Goal: Task Accomplishment & Management: Complete application form

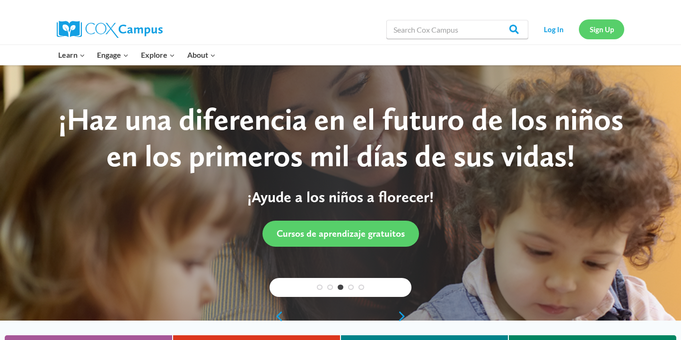
click at [596, 27] on link "Sign Up" at bounding box center [601, 28] width 45 height 19
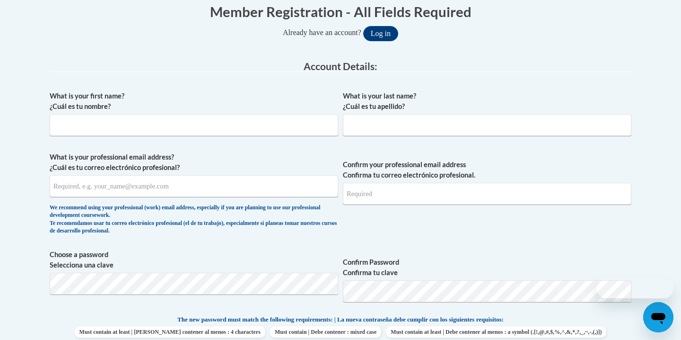
scroll to position [220, 0]
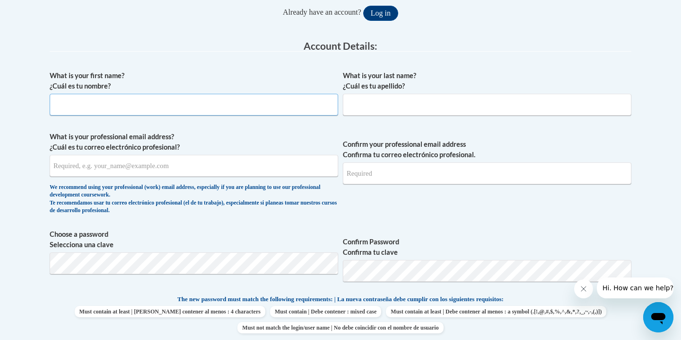
click at [227, 98] on input "What is your first name? ¿Cuál es tu nombre?" at bounding box center [194, 105] width 289 height 22
type input "[PERSON_NAME]"
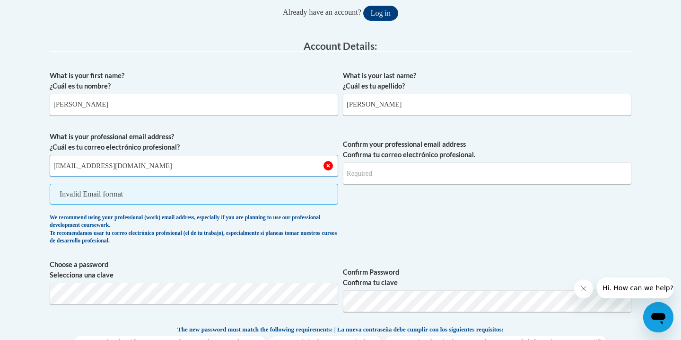
type input "[EMAIL_ADDRESS][DOMAIN_NAME]"
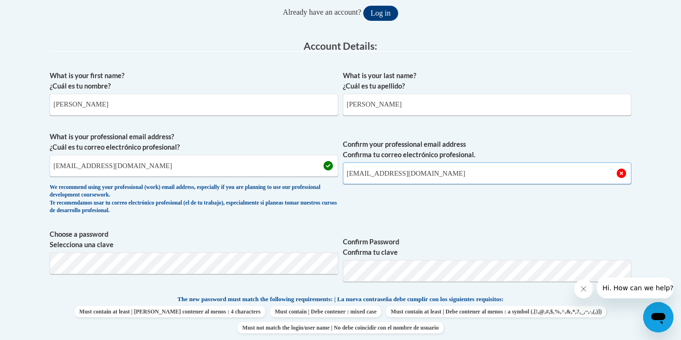
type input "[EMAIL_ADDRESS][DOMAIN_NAME]"
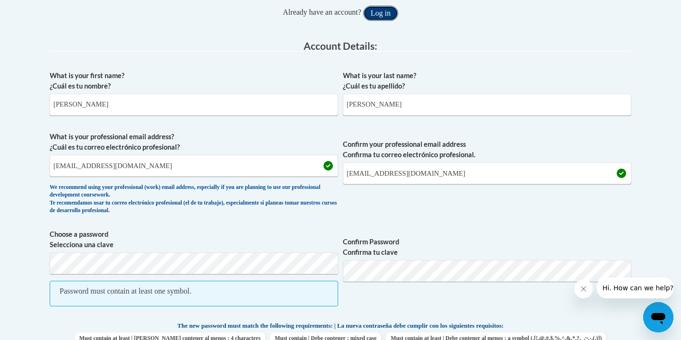
click at [377, 14] on button "Log in" at bounding box center [380, 13] width 35 height 15
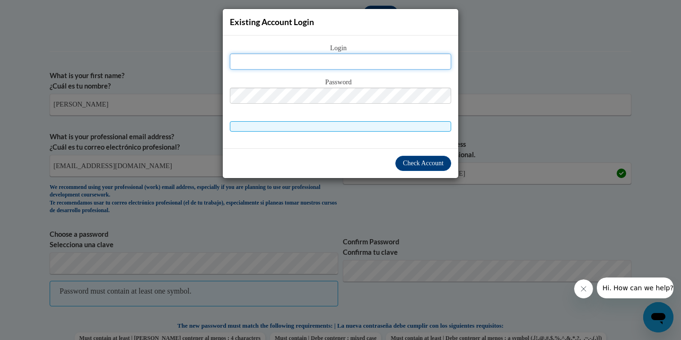
click at [362, 58] on input "text" at bounding box center [340, 61] width 221 height 16
type input "[EMAIL_ADDRESS][DOMAIN_NAME]"
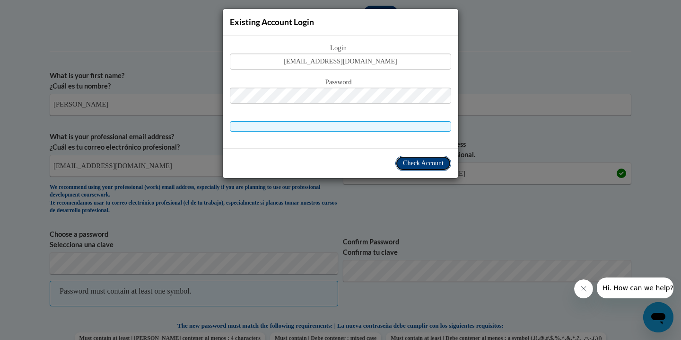
click at [428, 166] on span "Check Account" at bounding box center [423, 162] width 41 height 7
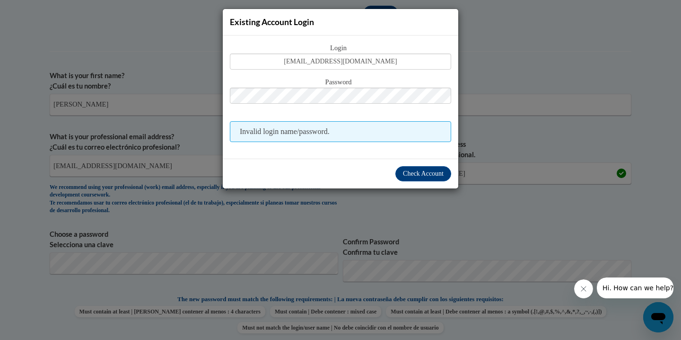
click at [329, 198] on div "Existing Account Login Login [EMAIL_ADDRESS][DOMAIN_NAME] Password Invalid logi…" at bounding box center [340, 170] width 681 height 340
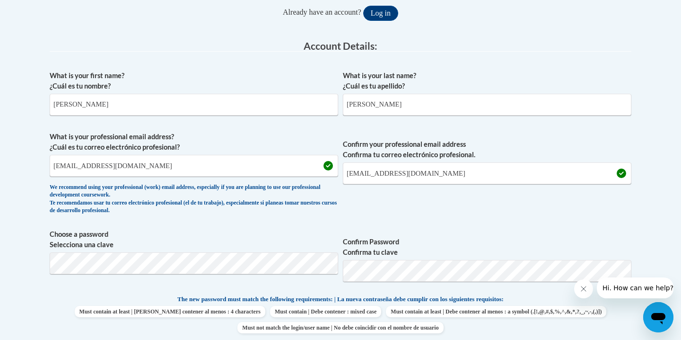
click at [501, 235] on span "Confirm Password Confirma tu clave" at bounding box center [487, 259] width 289 height 60
click at [509, 173] on input "[EMAIL_ADDRESS][DOMAIN_NAME]" at bounding box center [487, 173] width 289 height 22
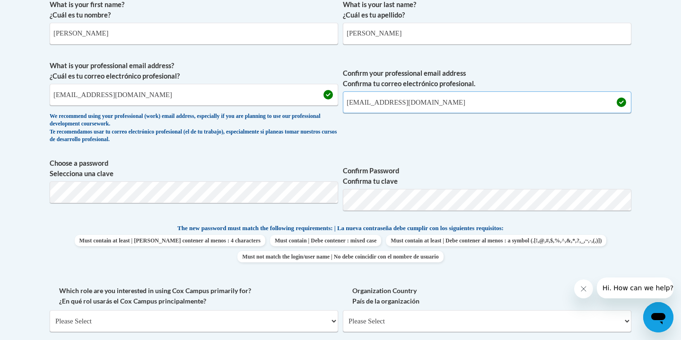
scroll to position [311, 0]
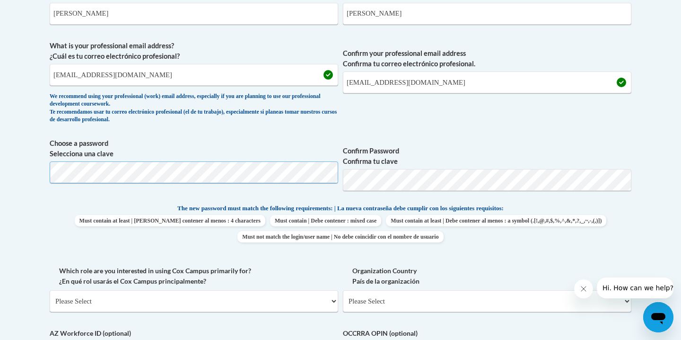
click at [36, 159] on body "This site uses cookies to help improve your learning experience. By continuing …" at bounding box center [340, 266] width 681 height 1154
click at [339, 129] on div "What is your first name? ¿Cuál es tu nombre? [PERSON_NAME] What is your last na…" at bounding box center [341, 190] width 582 height 431
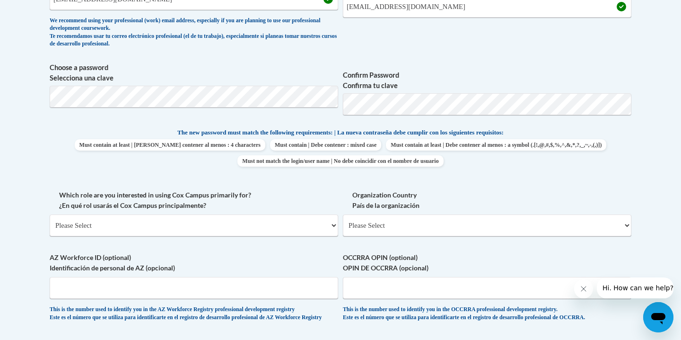
scroll to position [409, 0]
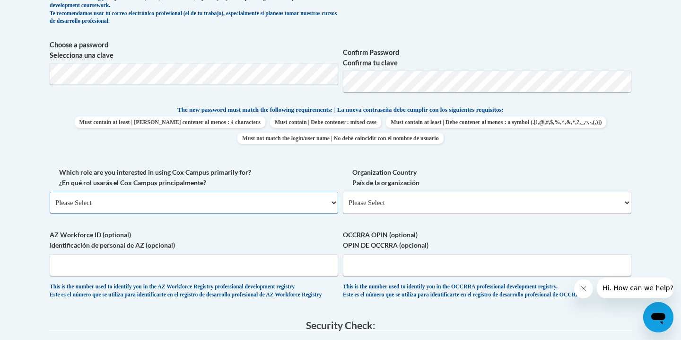
click at [184, 205] on select "Please Select College/University | Colegio/Universidad Community/Nonprofit Part…" at bounding box center [194, 203] width 289 height 22
select select "fbf2d438-af2f-41f8-98f1-81c410e29de3"
click at [50, 192] on select "Please Select College/University | Colegio/Universidad Community/Nonprofit Part…" at bounding box center [194, 203] width 289 height 22
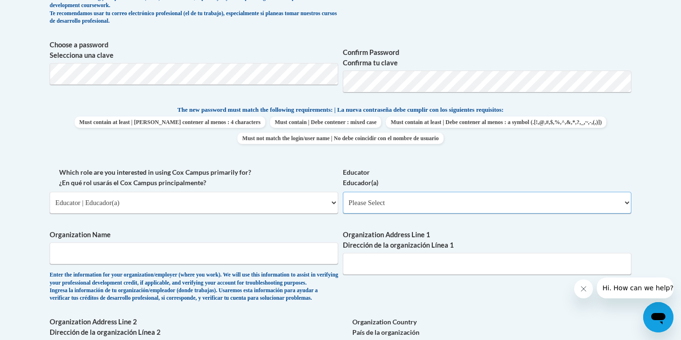
click at [479, 207] on select "Please Select Early Learning/Daycare Teacher/Family Home Care Provider | Maestr…" at bounding box center [487, 203] width 289 height 22
select select "11a86997-7122-4e2e-80c7-11975180ece4"
click at [343, 192] on select "Please Select Early Learning/Daycare Teacher/Family Home Care Provider | Maestr…" at bounding box center [487, 203] width 289 height 22
click at [222, 270] on span "Organization Name Enter the information for your organization/employer (where y…" at bounding box center [194, 265] width 289 height 72
click at [222, 251] on input "Organization Name" at bounding box center [194, 253] width 289 height 22
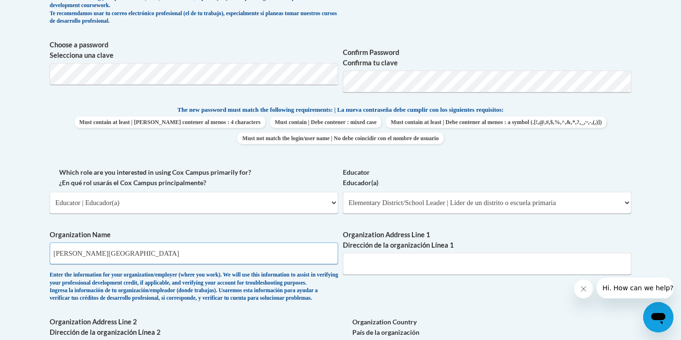
type input "[PERSON_NAME][GEOGRAPHIC_DATA]"
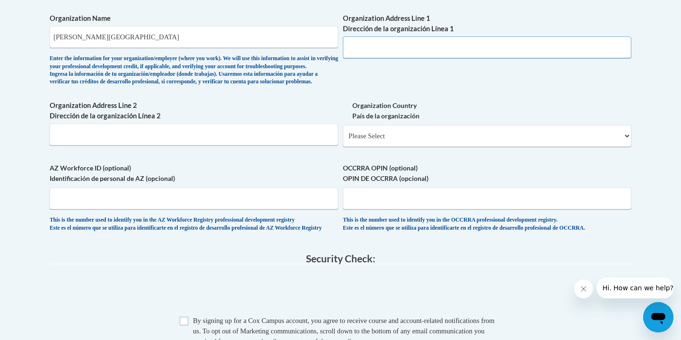
scroll to position [687, 0]
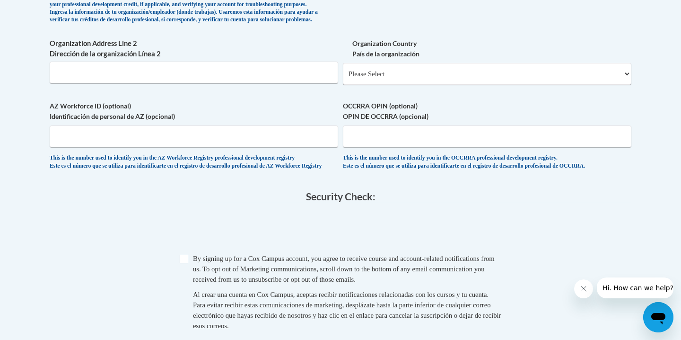
click at [184, 263] on input "Checkbox" at bounding box center [184, 258] width 9 height 9
checkbox input "true"
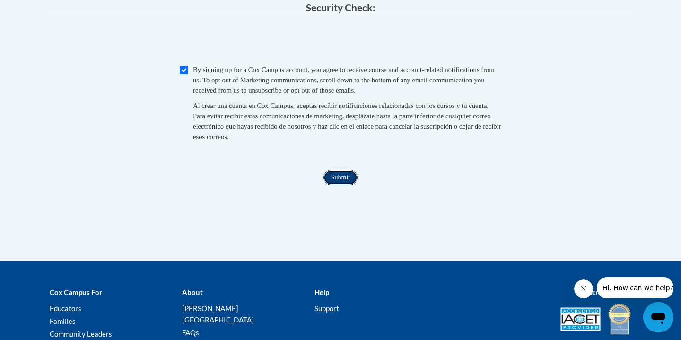
click at [342, 185] on input "Submit" at bounding box center [341, 177] width 34 height 15
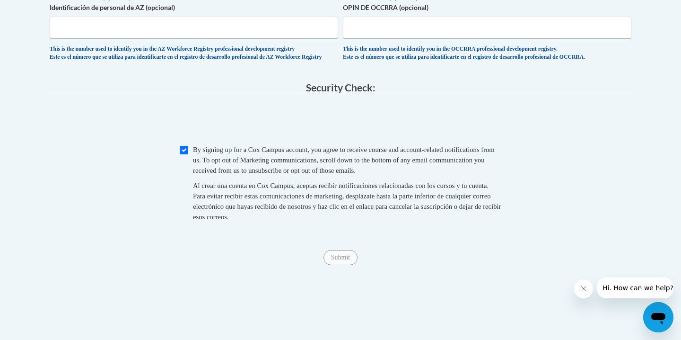
scroll to position [865, 0]
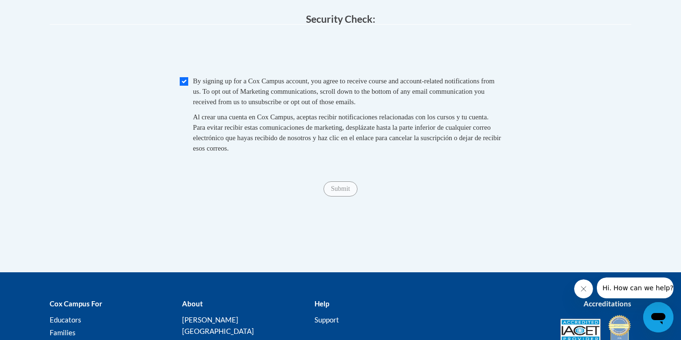
type input "[STREET_ADDRESS]"
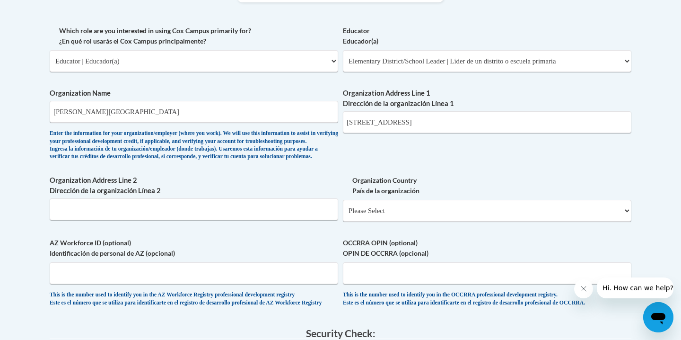
scroll to position [550, 0]
click at [246, 220] on input "Organization Address Line 2 Dirección de la organización Línea 2" at bounding box center [194, 210] width 289 height 22
click at [379, 229] on div "Organization Country País de la organización Please Select [GEOGRAPHIC_DATA] | …" at bounding box center [487, 201] width 289 height 53
click at [377, 222] on select "Please Select [GEOGRAPHIC_DATA] | [GEOGRAPHIC_DATA] Outside of [GEOGRAPHIC_DATA…" at bounding box center [487, 211] width 289 height 22
select select "ad49bcad-a171-4b2e-b99c-48b446064914"
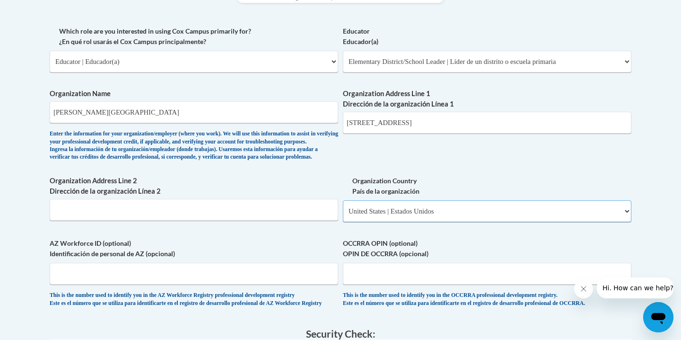
click at [343, 215] on select "Please Select [GEOGRAPHIC_DATA] | [GEOGRAPHIC_DATA] Outside of [GEOGRAPHIC_DATA…" at bounding box center [487, 211] width 289 height 22
select select
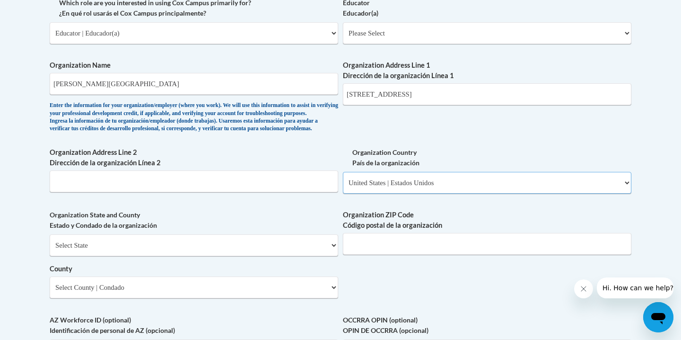
scroll to position [601, 0]
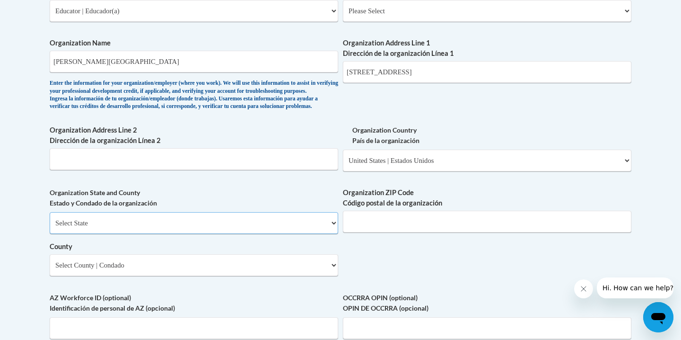
click at [236, 231] on select "Select State [US_STATE] [US_STATE] [US_STATE] [US_STATE] [US_STATE] [US_STATE] …" at bounding box center [194, 223] width 289 height 22
select select "[US_STATE]"
click at [50, 227] on select "Select State [US_STATE] [US_STATE] [US_STATE] [US_STATE] [US_STATE] [US_STATE] …" at bounding box center [194, 223] width 289 height 22
click at [426, 232] on input "Organization ZIP Code Código postal de la organización" at bounding box center [487, 221] width 289 height 22
type input "30238"
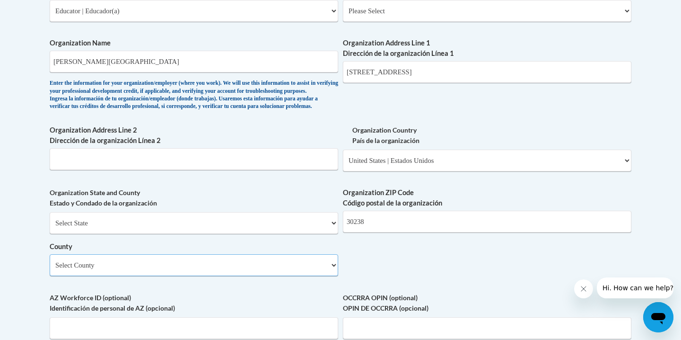
click at [268, 276] on select "Select County [PERSON_NAME] [PERSON_NAME] [PERSON_NAME] [PERSON_NAME] [PERSON_N…" at bounding box center [194, 265] width 289 height 22
select select "[PERSON_NAME]"
click at [50, 269] on select "Select County [PERSON_NAME] [PERSON_NAME] [PERSON_NAME] [PERSON_NAME] [PERSON_N…" at bounding box center [194, 265] width 289 height 22
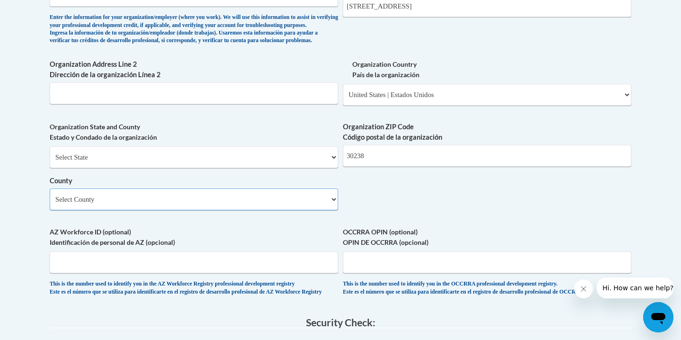
scroll to position [676, 0]
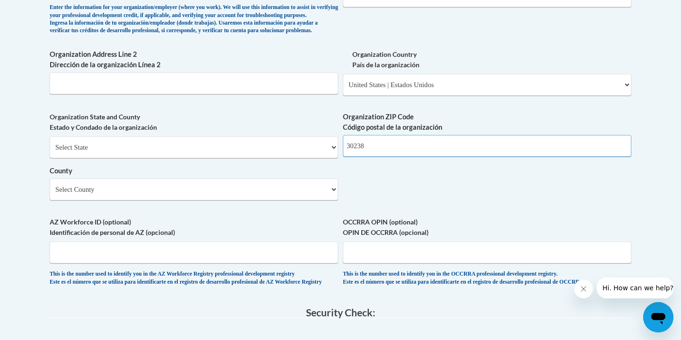
click at [399, 157] on input "30238" at bounding box center [487, 146] width 289 height 22
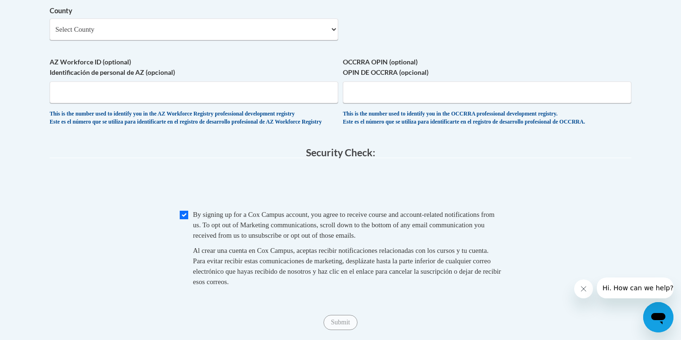
scroll to position [857, 0]
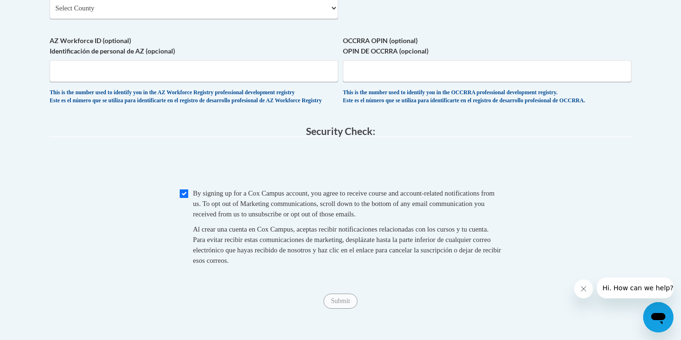
type input "30315"
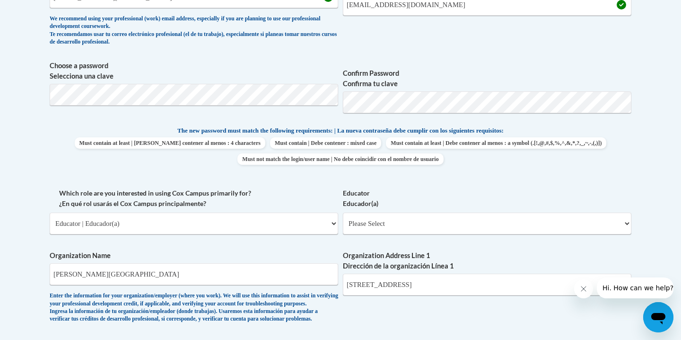
scroll to position [879, 0]
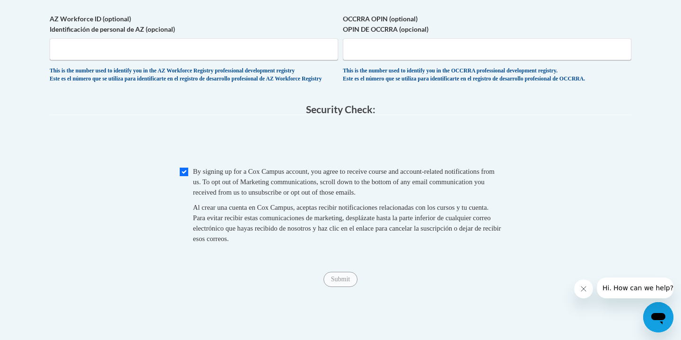
click at [399, 221] on div "By signing up for [PERSON_NAME] Campus account, you agree to receive course and…" at bounding box center [347, 207] width 308 height 82
click at [346, 287] on input "Submit" at bounding box center [341, 278] width 34 height 15
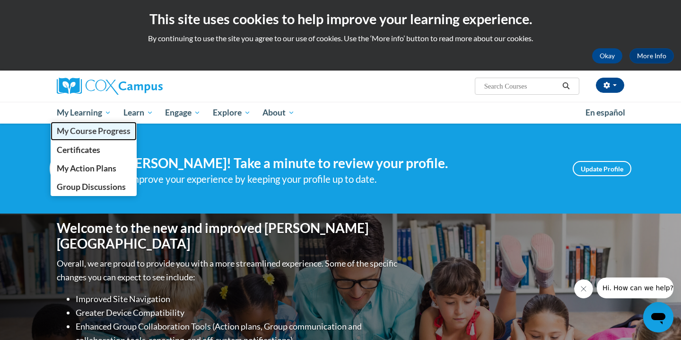
click at [92, 132] on span "My Course Progress" at bounding box center [94, 131] width 74 height 10
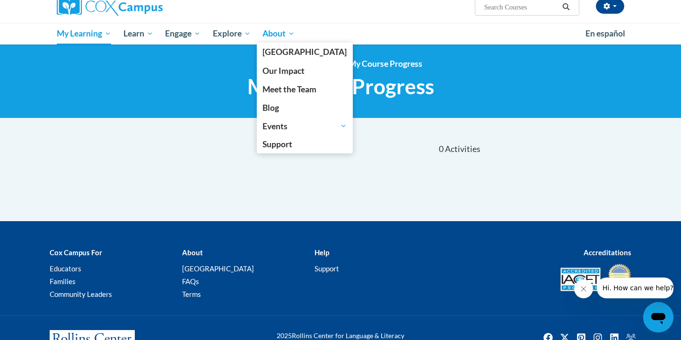
scroll to position [116, 0]
